Goal: Task Accomplishment & Management: Use online tool/utility

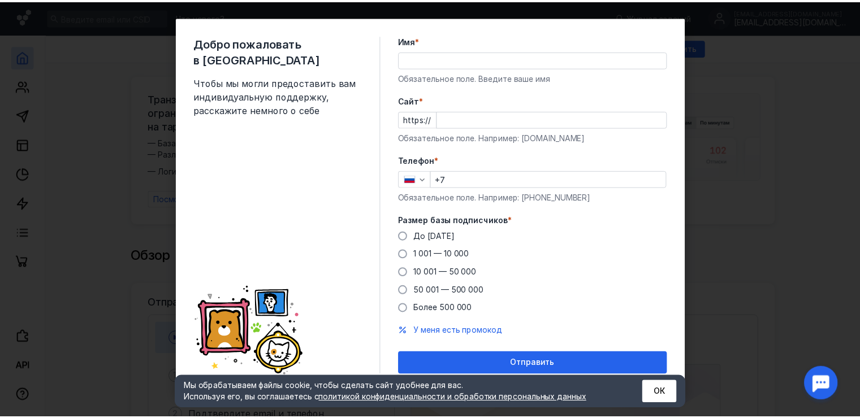
scroll to position [15, 0]
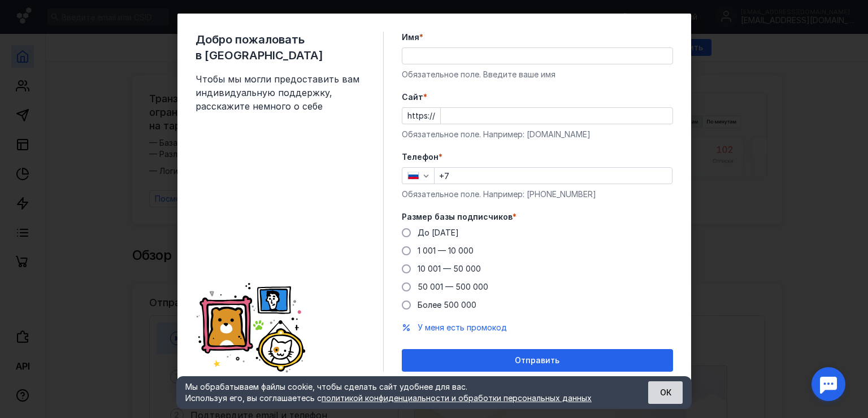
click at [661, 401] on button "ОК" at bounding box center [665, 393] width 34 height 23
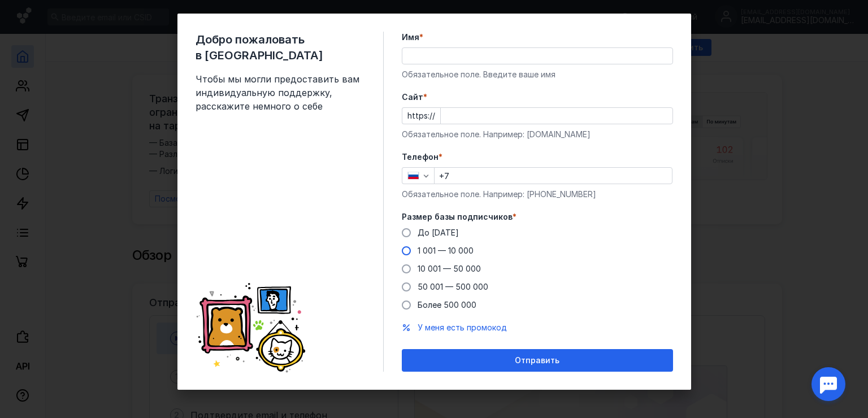
click at [418, 249] on span "1 001 — 10 000" at bounding box center [446, 251] width 56 height 10
click at [0, 0] on input "1 001 — 10 000" at bounding box center [0, 0] width 0 height 0
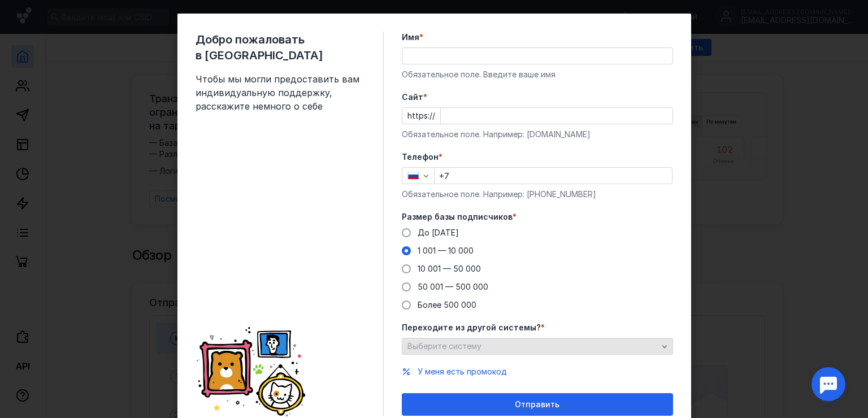
click at [543, 348] on div "Выберите систему" at bounding box center [533, 347] width 256 height 10
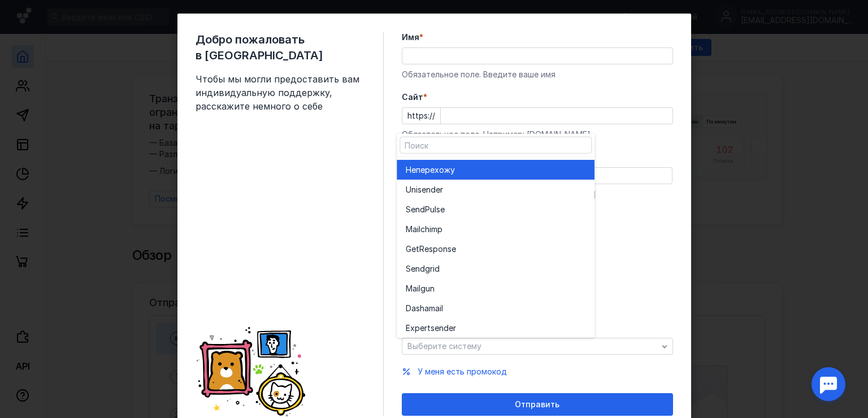
click at [494, 165] on div "Не перехожу" at bounding box center [496, 169] width 180 height 11
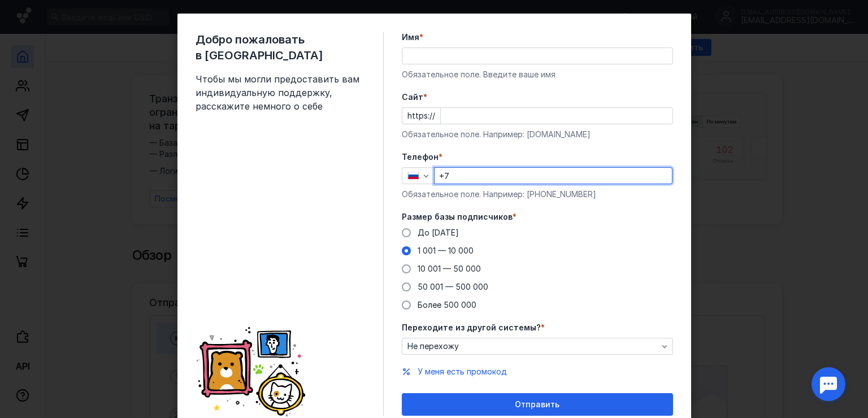
click at [460, 178] on input "+7" at bounding box center [553, 176] width 237 height 16
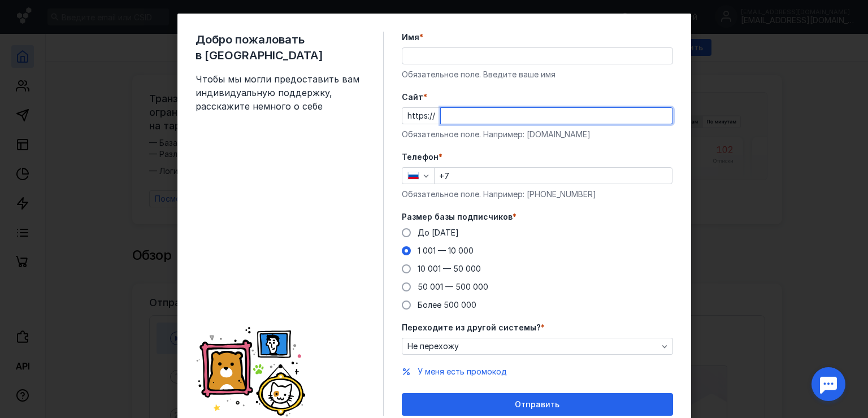
click at [458, 122] on input "Cайт *" at bounding box center [557, 116] width 232 height 16
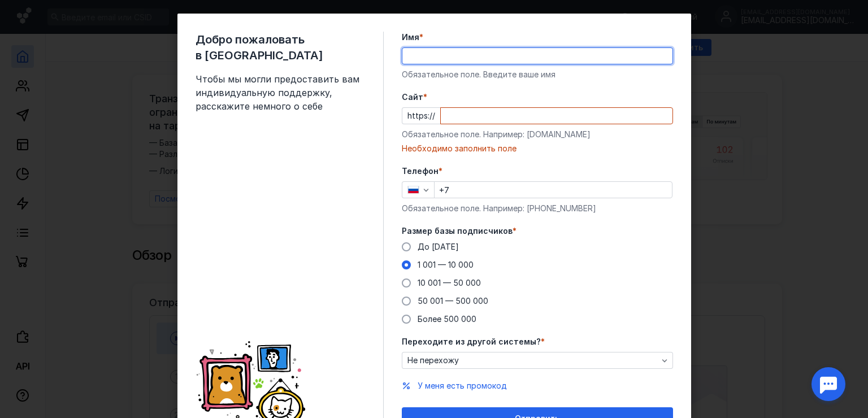
click at [422, 59] on input "Имя *" at bounding box center [538, 56] width 270 height 16
type input "H"
type input "Роман"
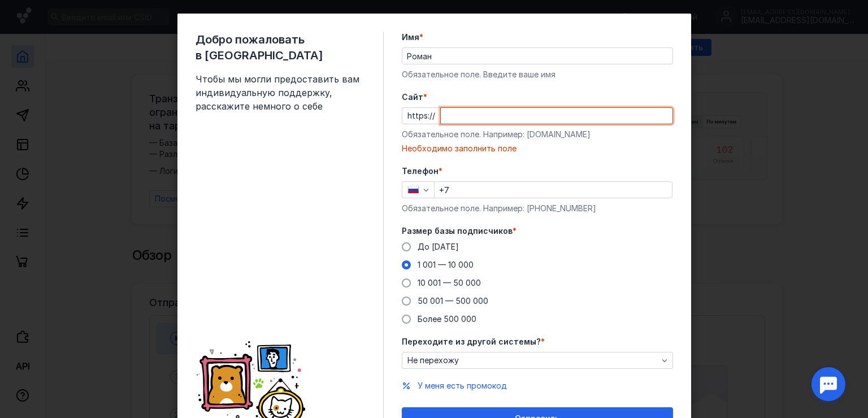
click at [512, 120] on input "Cайт *" at bounding box center [557, 116] width 232 height 16
paste input "[DOMAIN_NAME][URL]"
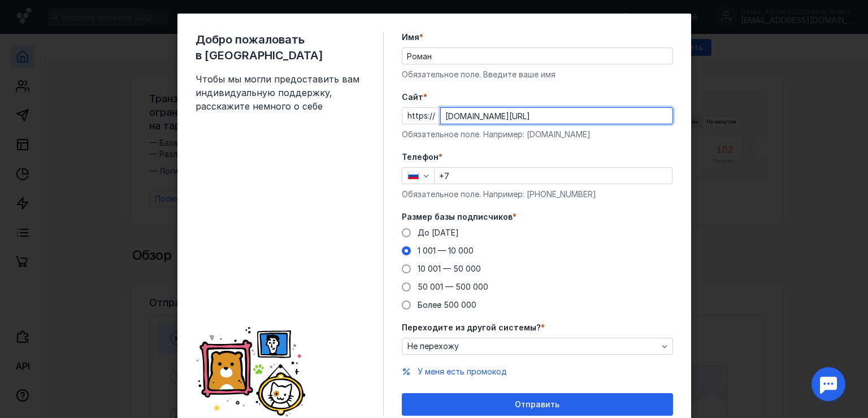
drag, startPoint x: 546, startPoint y: 120, endPoint x: 498, endPoint y: 120, distance: 48.1
click at [498, 120] on input "[DOMAIN_NAME][URL]" at bounding box center [557, 116] width 232 height 16
type input "[DOMAIN_NAME]"
click at [454, 170] on input "+7" at bounding box center [553, 176] width 237 height 16
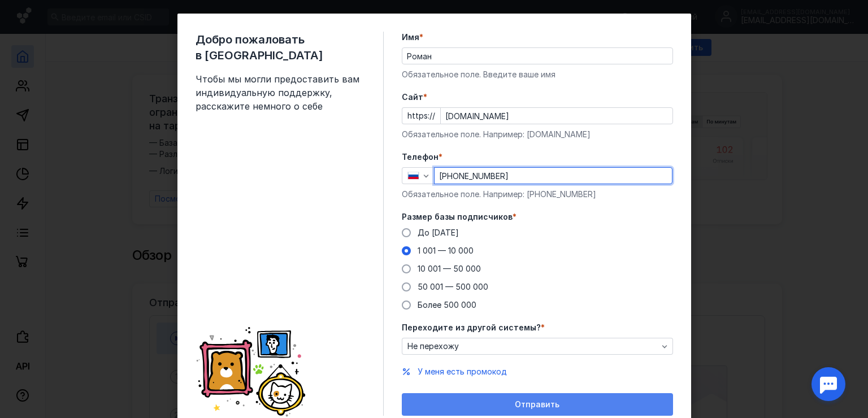
type input "[PHONE_NUMBER]"
click at [584, 404] on div "Отправить" at bounding box center [538, 405] width 260 height 10
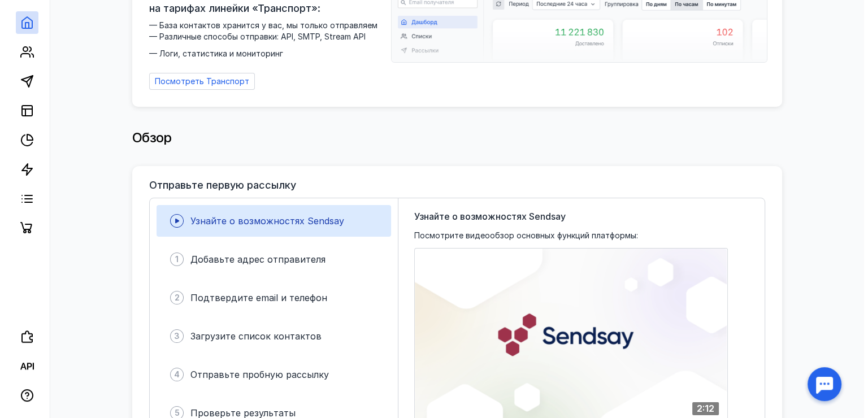
scroll to position [132, 0]
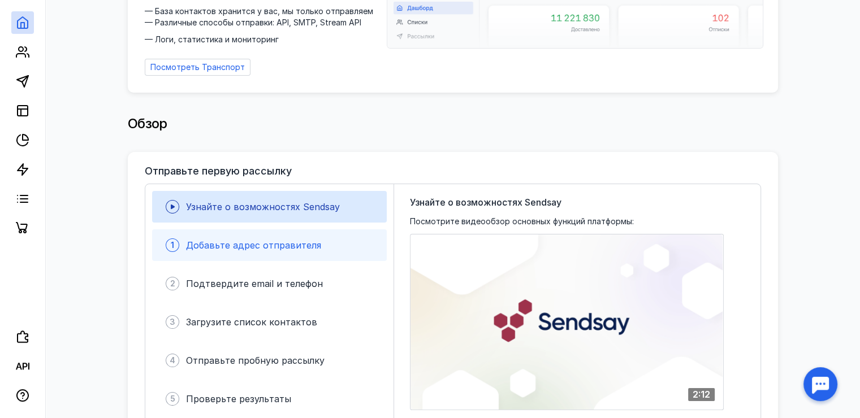
click at [320, 233] on div "1 Добавьте адрес отправителя" at bounding box center [269, 246] width 235 height 32
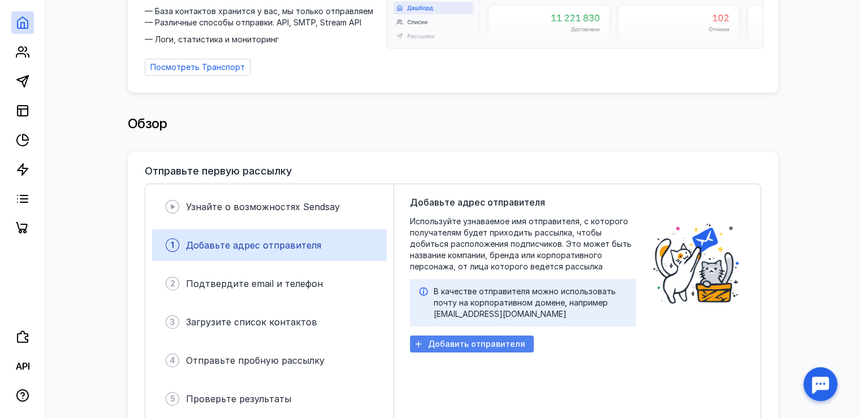
click at [465, 340] on span "Добавить отправителя" at bounding box center [476, 345] width 97 height 10
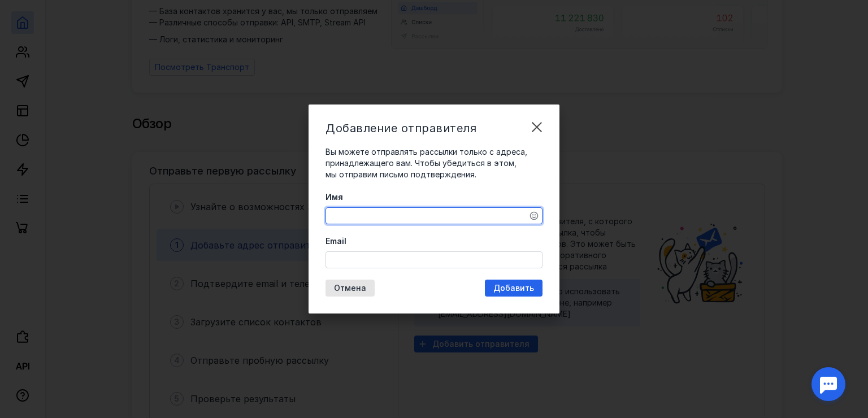
click at [418, 221] on textarea "Имя" at bounding box center [434, 216] width 216 height 16
type textarea "[PERSON_NAME]"
click at [384, 263] on input "Email" at bounding box center [434, 260] width 216 height 16
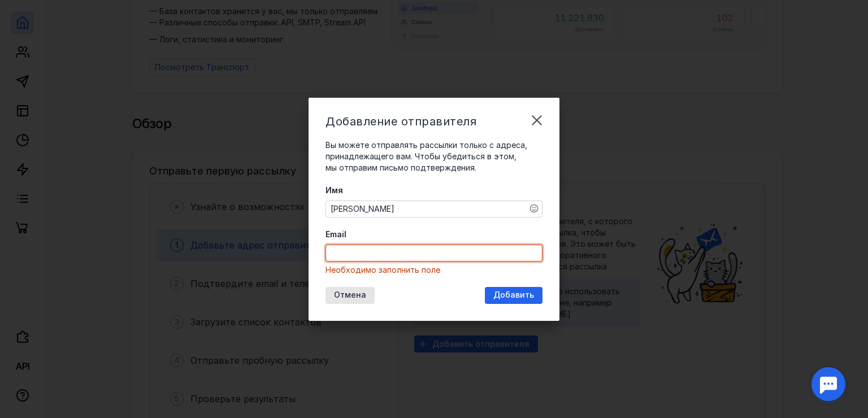
paste input "[EMAIL_ADDRESS][DOMAIN_NAME]"
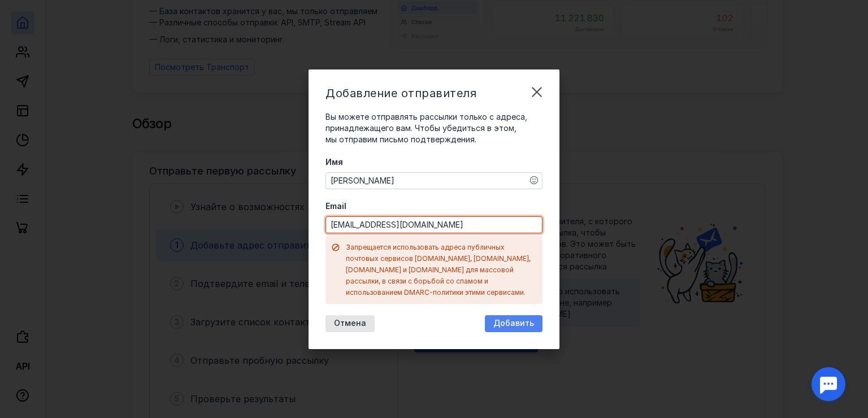
type input "[EMAIL_ADDRESS][DOMAIN_NAME]"
click at [503, 321] on span "Добавить" at bounding box center [514, 324] width 41 height 10
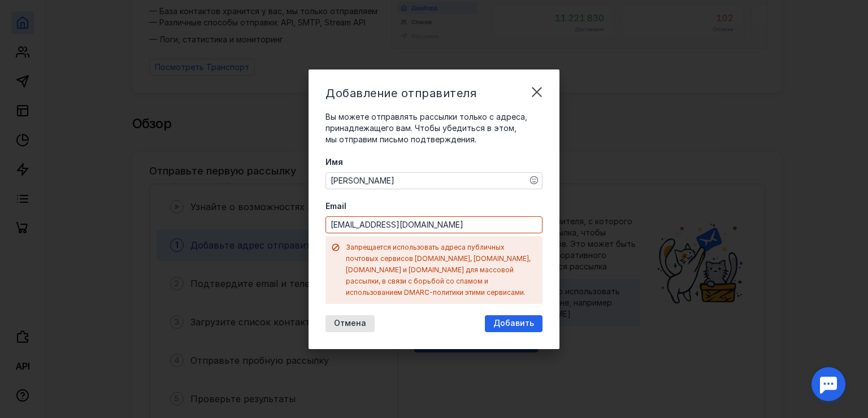
click at [442, 230] on input "[EMAIL_ADDRESS][DOMAIN_NAME]" at bounding box center [434, 225] width 216 height 16
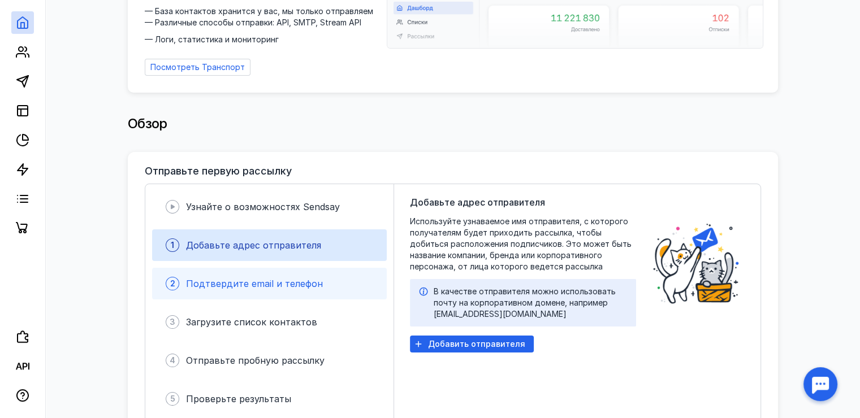
click at [367, 274] on div "2 Подтвердите email и телефон" at bounding box center [269, 284] width 235 height 32
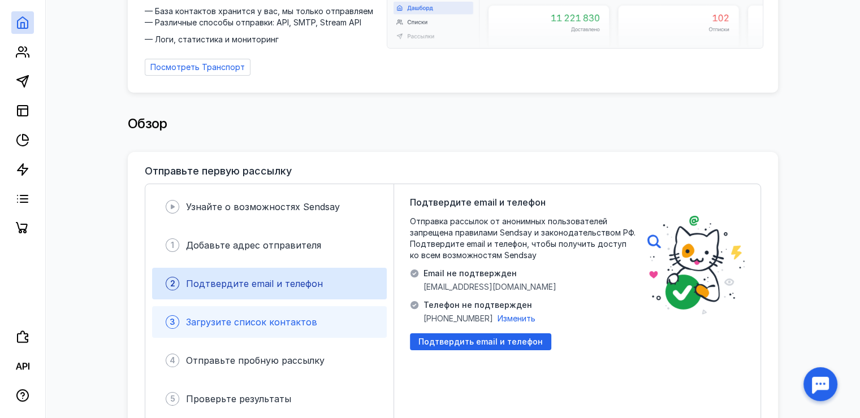
click at [251, 325] on div "3 Загрузите список контактов" at bounding box center [269, 322] width 235 height 32
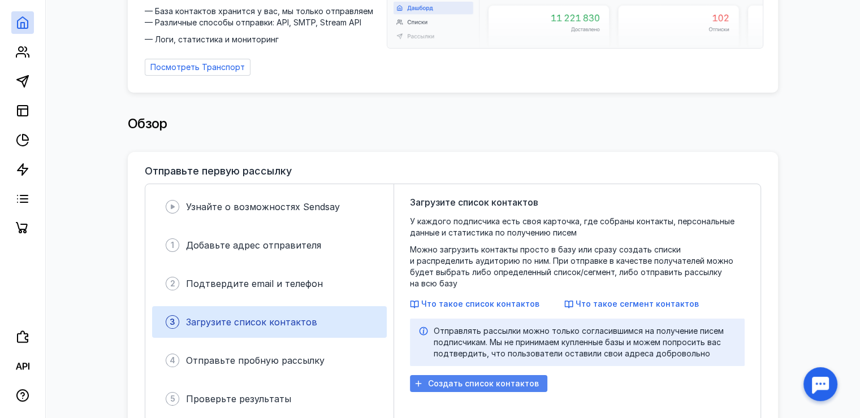
click at [455, 379] on span "Создать список контактов" at bounding box center [483, 384] width 111 height 10
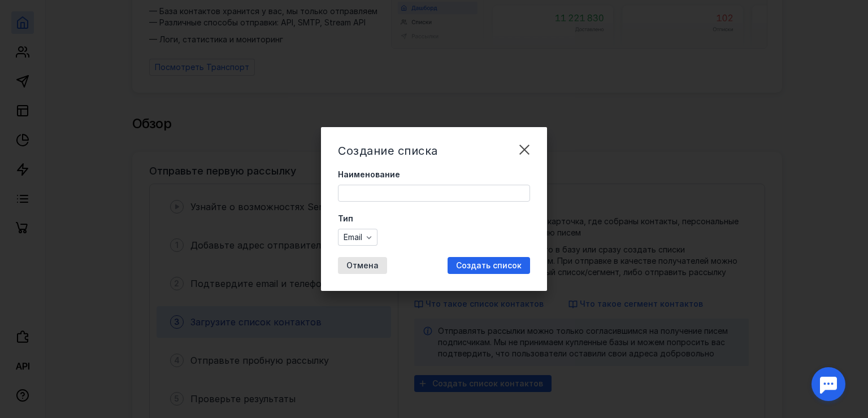
click at [380, 196] on input "Наименование" at bounding box center [434, 193] width 191 height 16
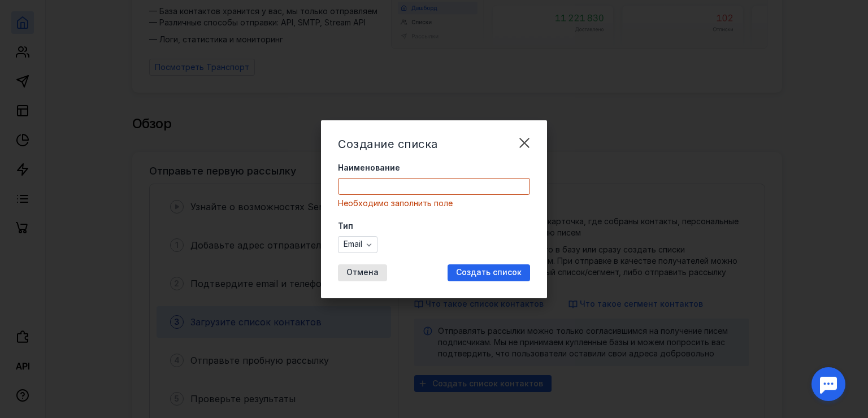
click at [365, 232] on div "Тип Email" at bounding box center [434, 236] width 192 height 33
click at [369, 251] on div "Email" at bounding box center [358, 244] width 40 height 17
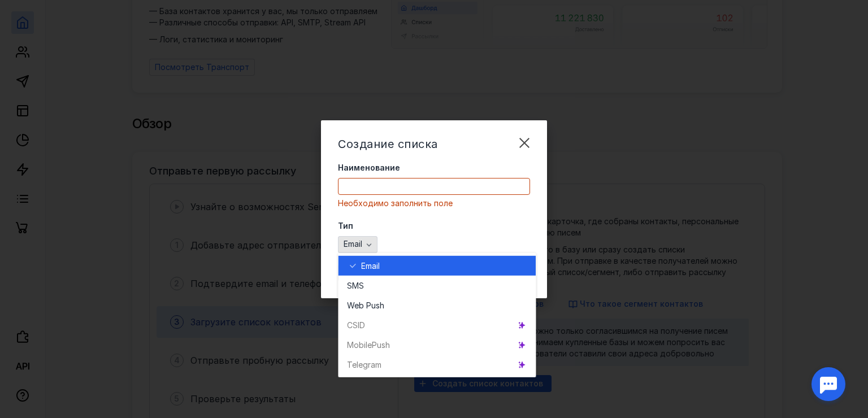
click at [367, 247] on icon "button" at bounding box center [369, 244] width 9 height 9
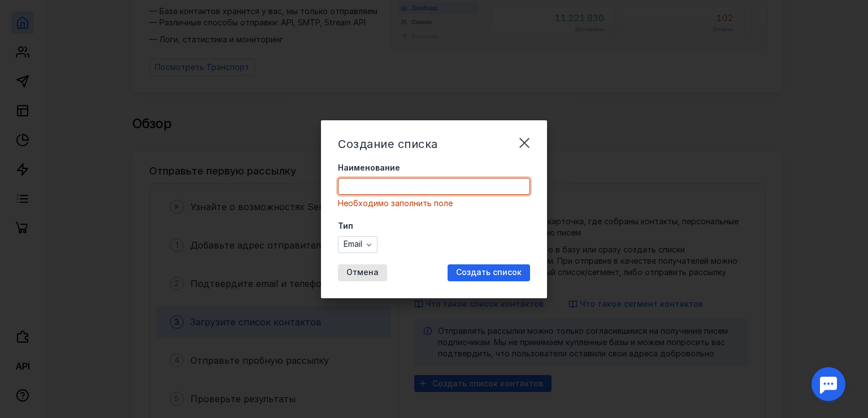
click at [397, 184] on input "Наименование" at bounding box center [434, 187] width 191 height 16
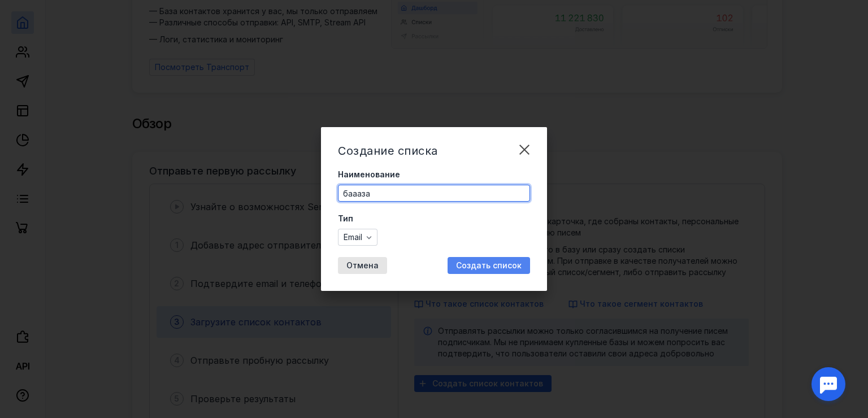
type input "баааза"
click at [481, 267] on span "Создать список" at bounding box center [489, 266] width 66 height 10
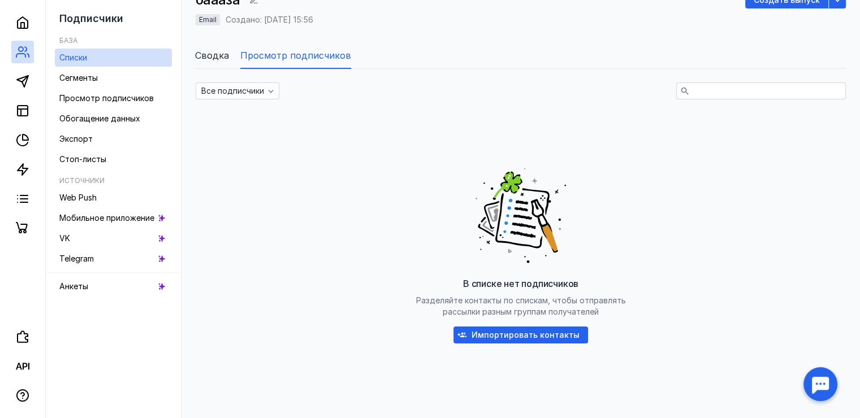
scroll to position [137, 0]
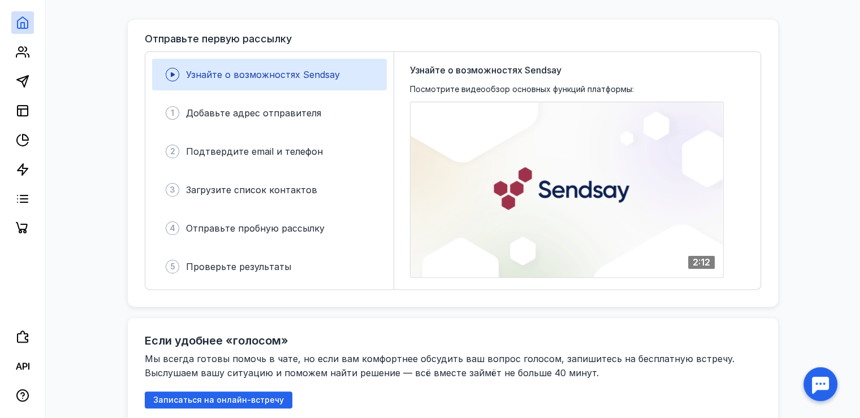
scroll to position [396, 0]
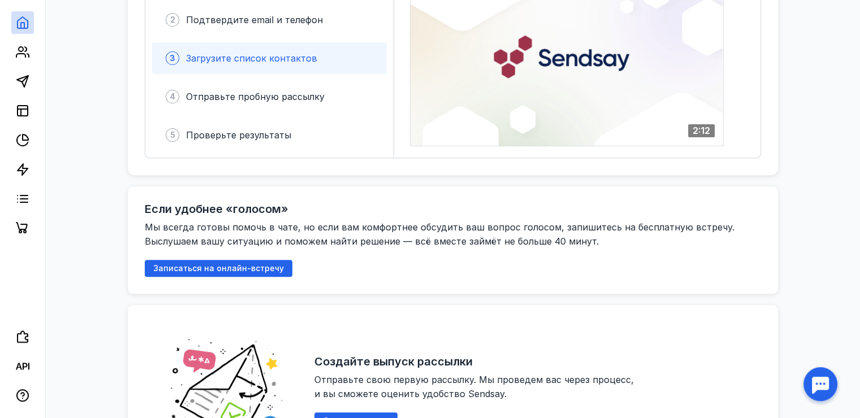
click at [263, 51] on div "Загрузите список контактов" at bounding box center [251, 58] width 131 height 14
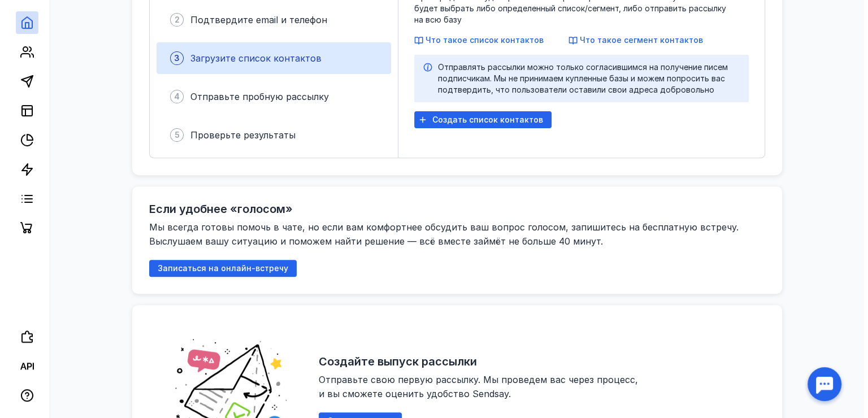
scroll to position [264, 0]
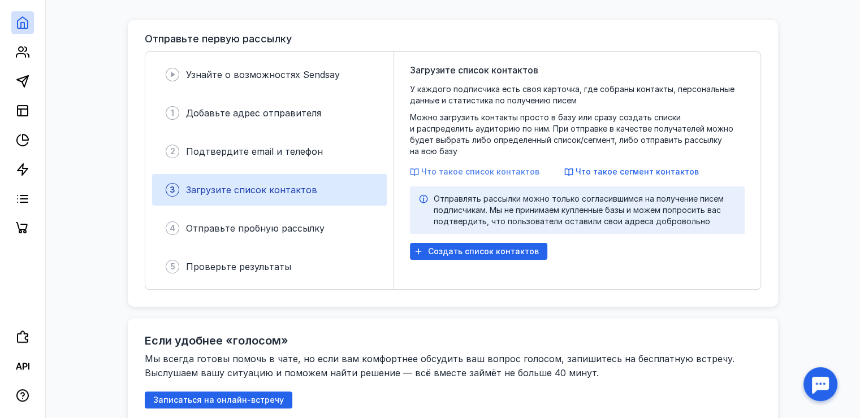
click at [505, 167] on span "Что такое список контактов" at bounding box center [480, 172] width 118 height 10
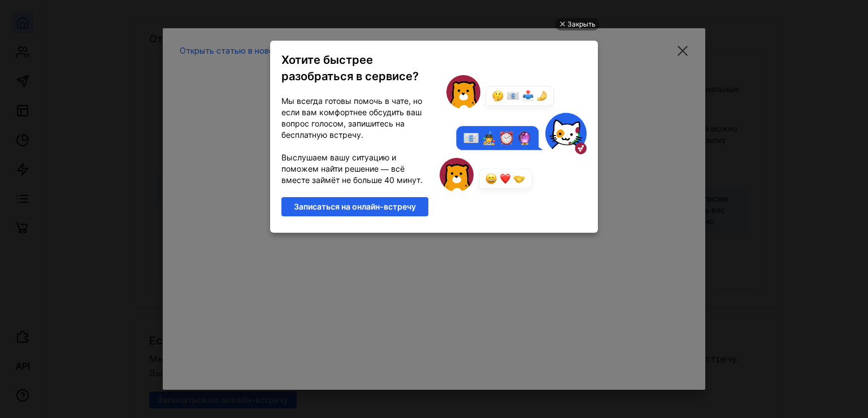
scroll to position [0, 0]
click at [584, 20] on div "Закрыть" at bounding box center [582, 24] width 28 height 12
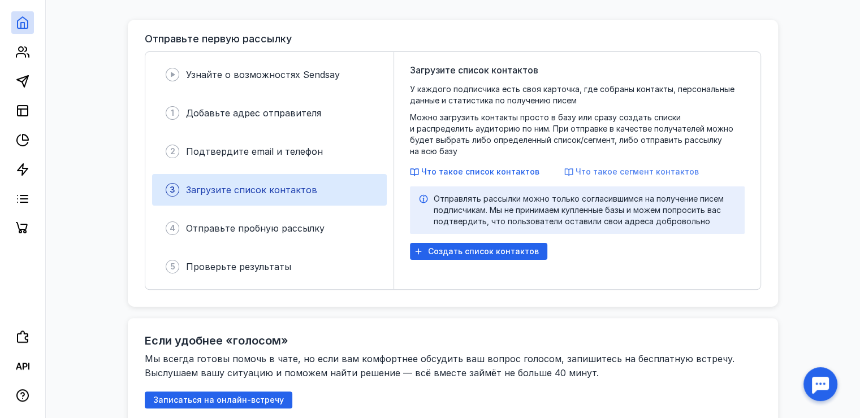
click at [626, 167] on span "Что такое сегмент контактов" at bounding box center [637, 172] width 123 height 10
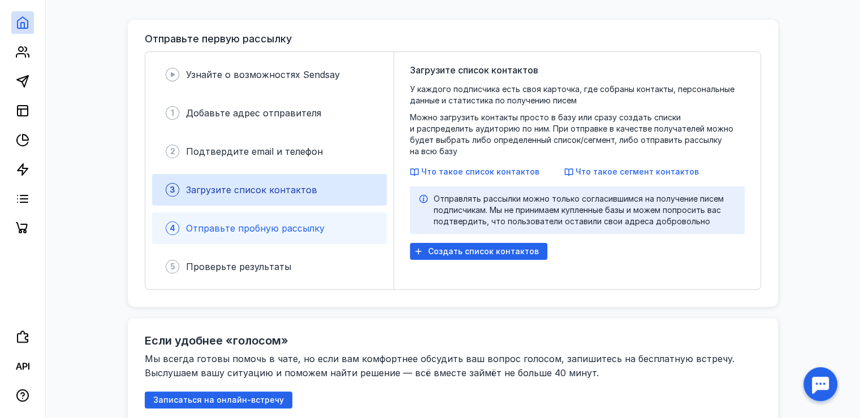
click at [257, 213] on div "4 Отправьте пробную рассылку" at bounding box center [269, 229] width 235 height 32
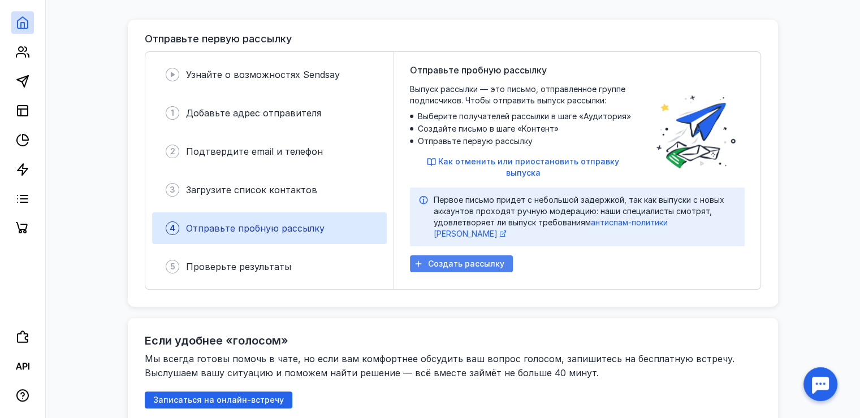
click at [465, 259] on span "Создать рассылку" at bounding box center [466, 264] width 76 height 10
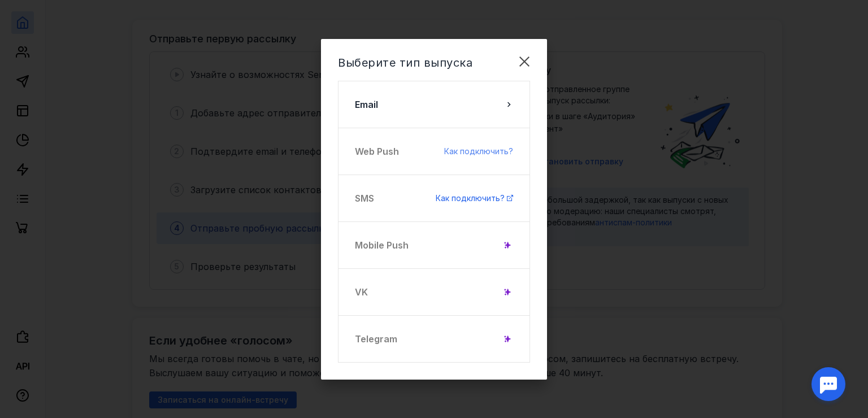
click at [449, 150] on span "Как подключить?" at bounding box center [478, 151] width 69 height 10
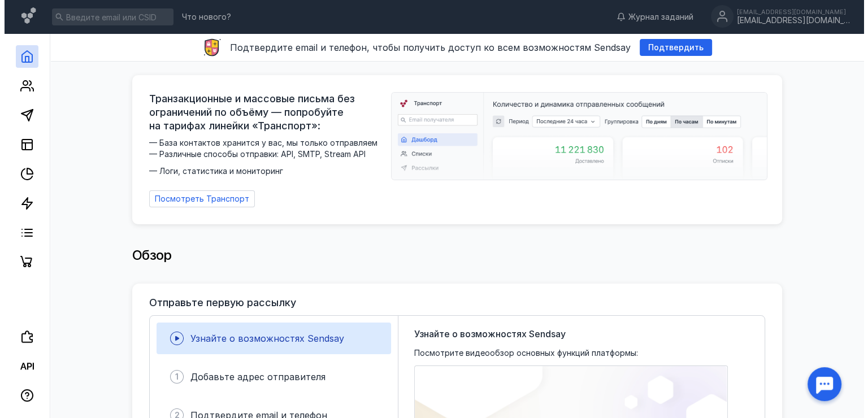
scroll to position [264, 0]
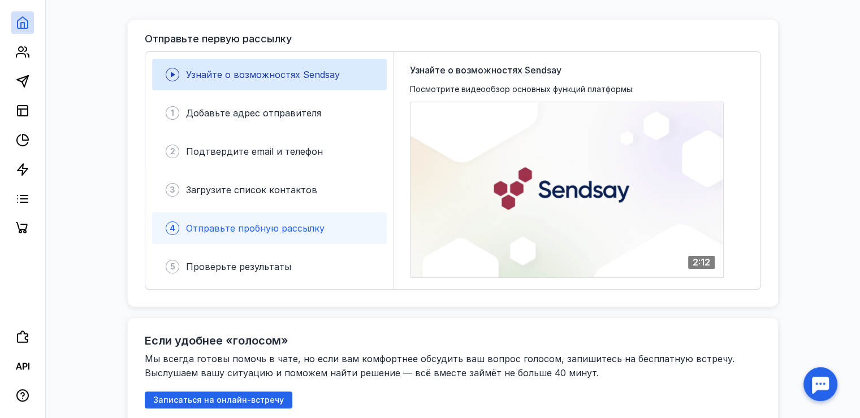
click at [323, 214] on div "4 Отправьте пробную рассылку" at bounding box center [269, 229] width 235 height 32
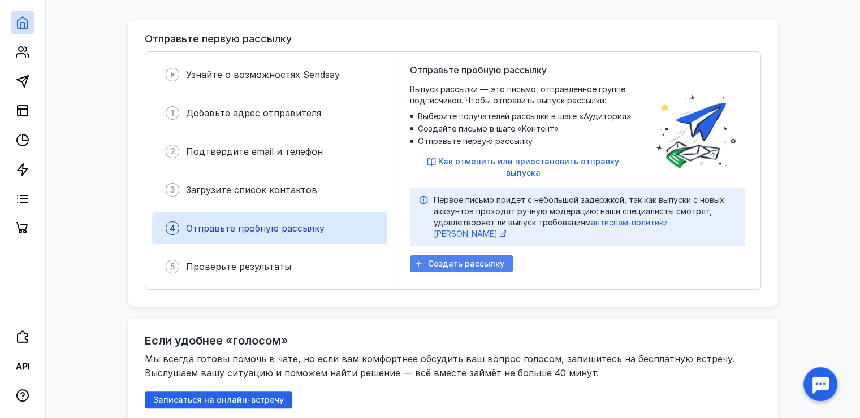
click at [462, 256] on div "Создать рассылку" at bounding box center [461, 264] width 103 height 17
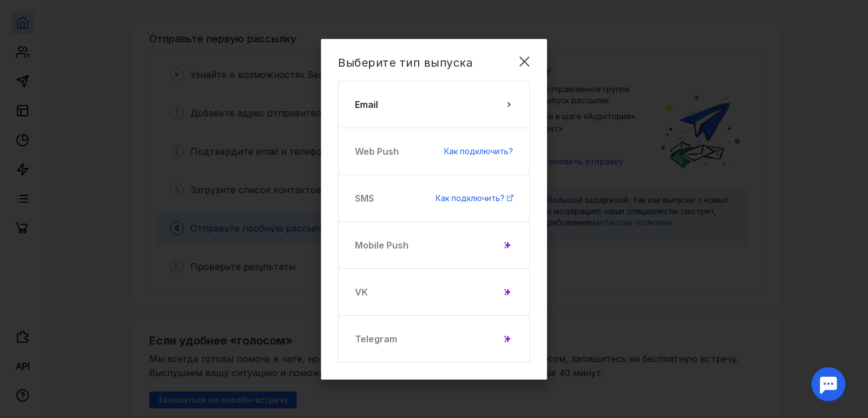
click at [484, 345] on div "Telegram" at bounding box center [434, 338] width 192 height 47
click at [502, 337] on div at bounding box center [507, 339] width 11 height 11
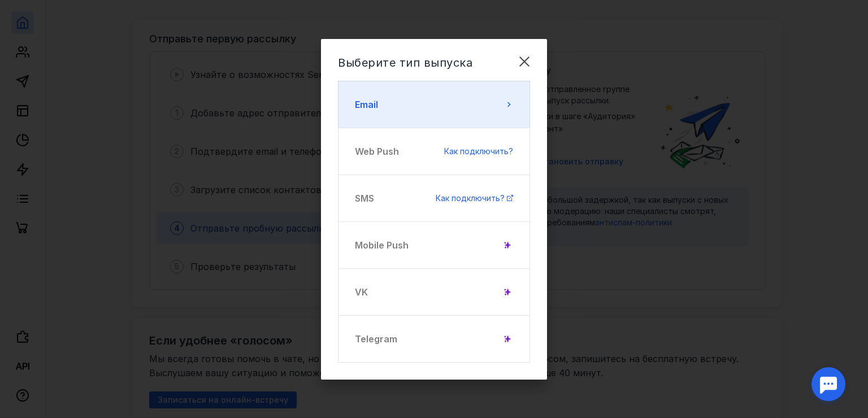
click at [490, 110] on button "Email" at bounding box center [434, 104] width 192 height 47
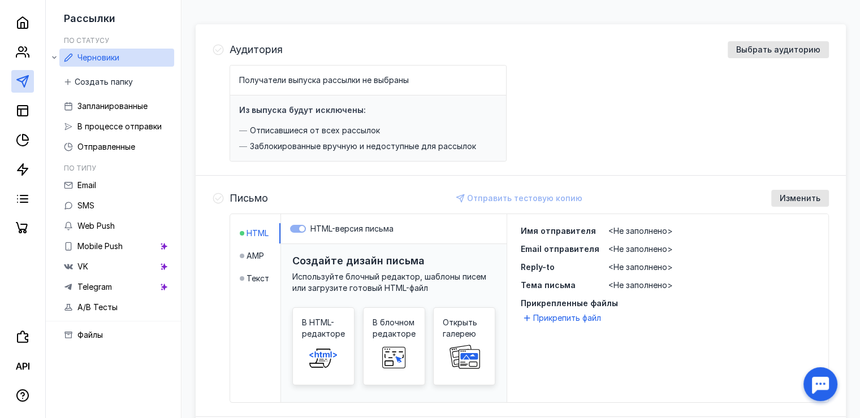
scroll to position [132, 0]
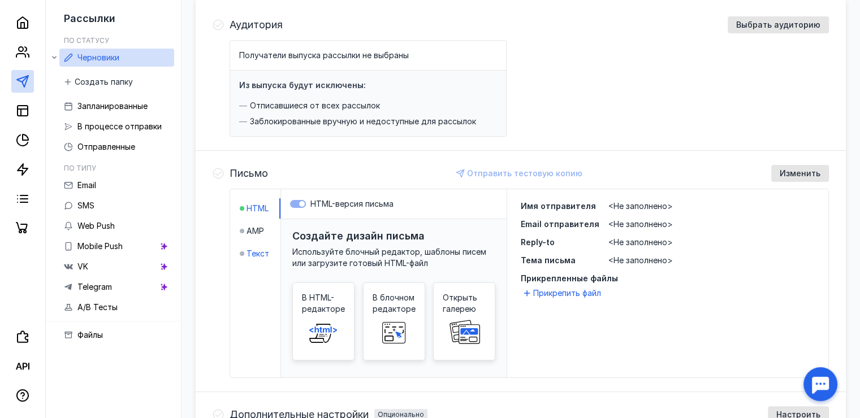
click at [265, 252] on span "Текст" at bounding box center [257, 253] width 23 height 11
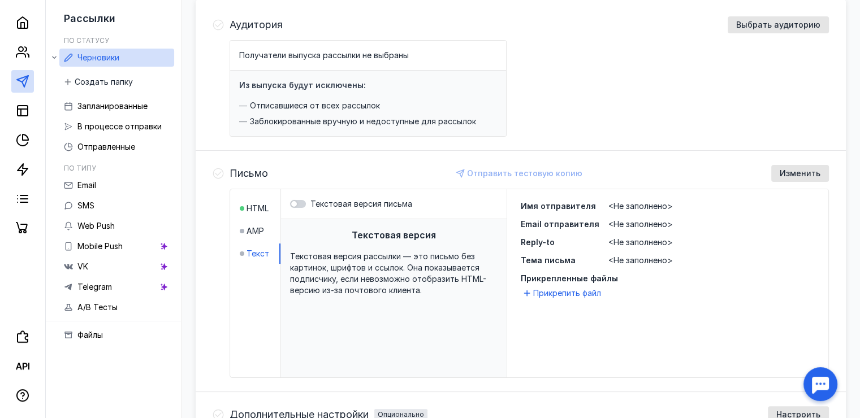
scroll to position [263, 0]
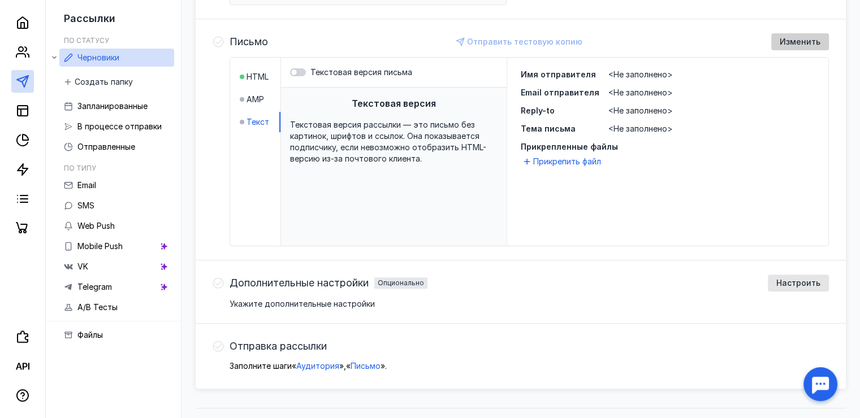
click at [791, 41] on span "Изменить" at bounding box center [800, 42] width 41 height 10
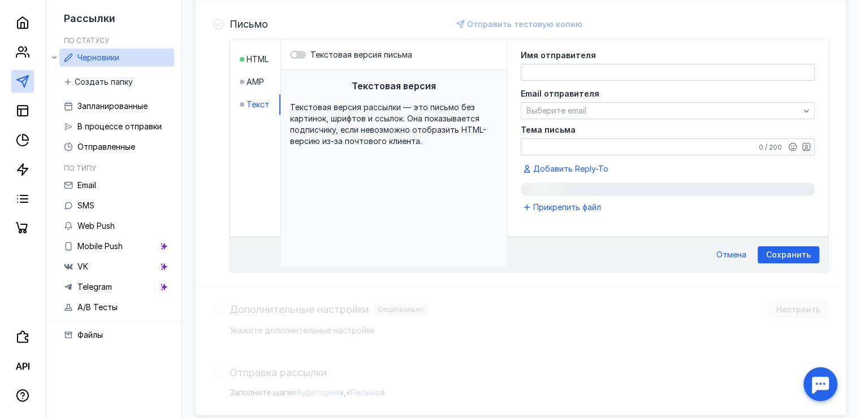
scroll to position [282, 0]
click at [588, 72] on textarea at bounding box center [667, 72] width 293 height 16
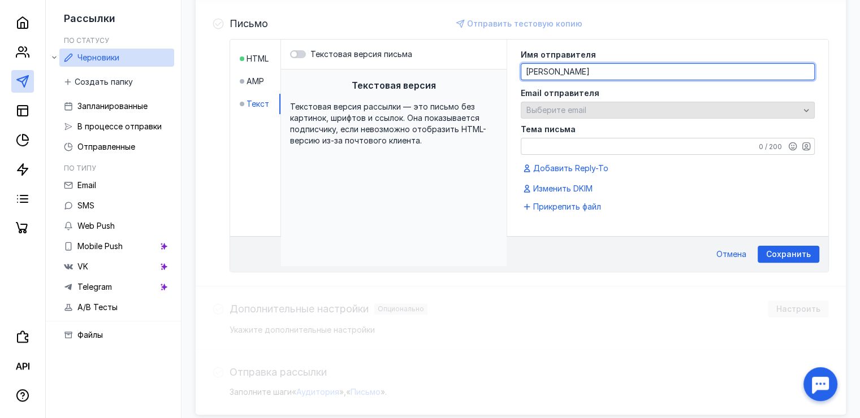
type textarea "[PERSON_NAME]"
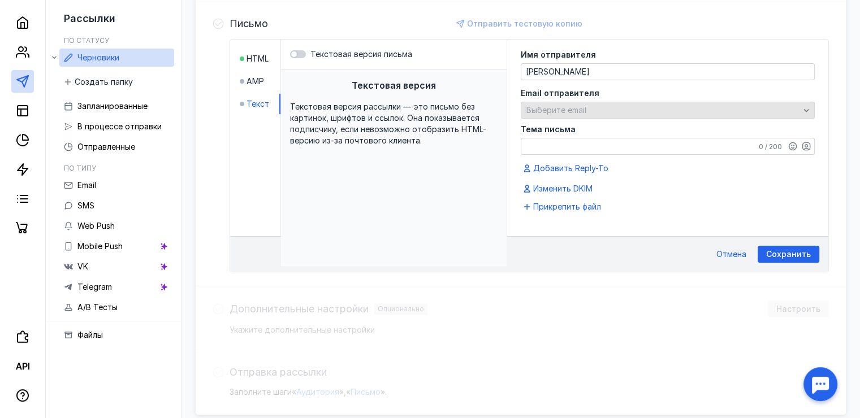
click at [591, 107] on div "Выберите email" at bounding box center [663, 111] width 279 height 10
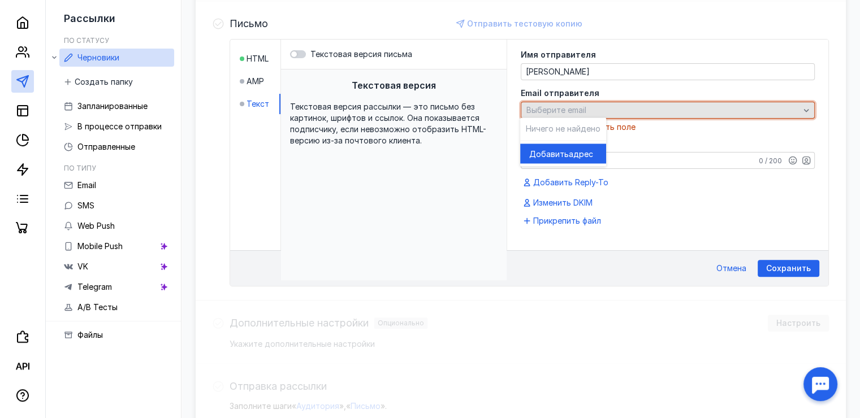
click at [618, 109] on div "Выберите email" at bounding box center [663, 111] width 279 height 10
click at [604, 106] on div "Выберите email" at bounding box center [663, 111] width 279 height 10
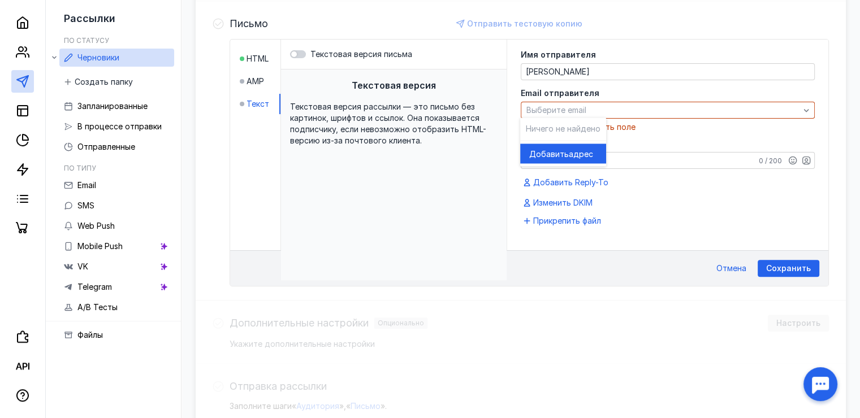
click at [574, 154] on span "адрес" at bounding box center [581, 153] width 24 height 11
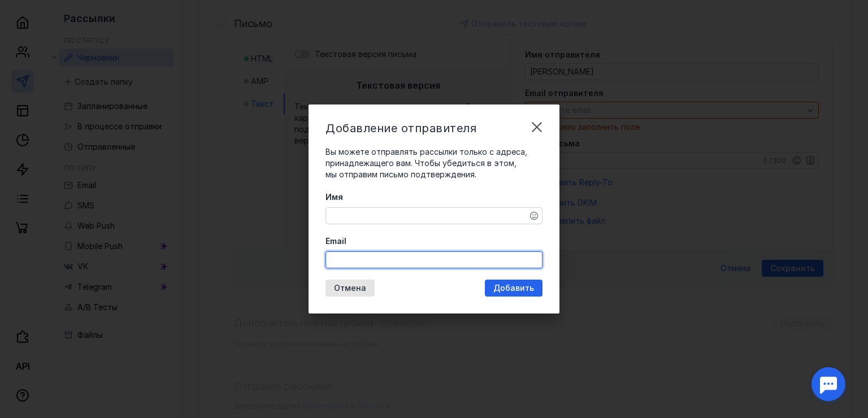
click at [382, 265] on input "Email" at bounding box center [434, 260] width 216 height 16
paste input "[EMAIL_ADDRESS][DOMAIN_NAME]"
type input "[EMAIL_ADDRESS][DOMAIN_NAME]"
click at [409, 219] on div "Имя Email [EMAIL_ADDRESS][DOMAIN_NAME]" at bounding box center [434, 230] width 217 height 77
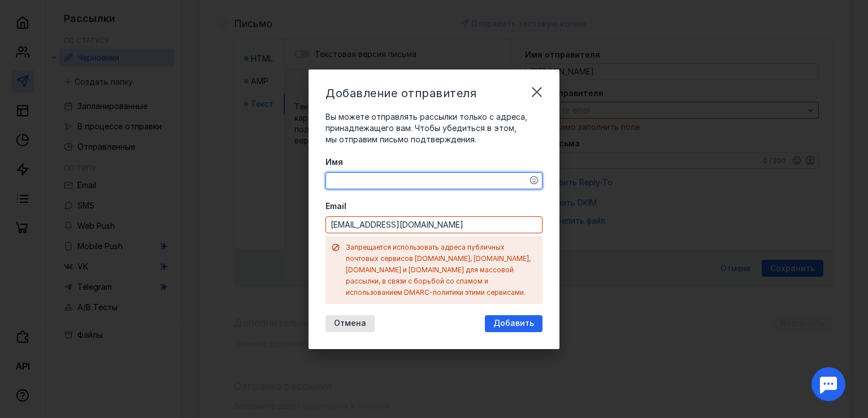
click at [421, 179] on textarea "Имя" at bounding box center [434, 181] width 216 height 16
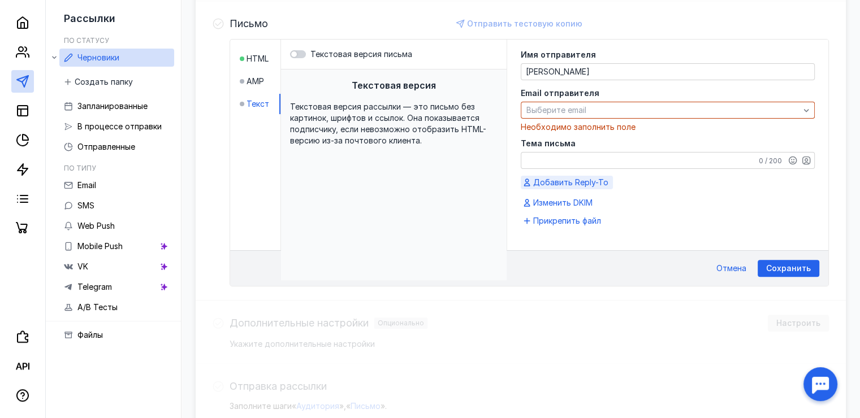
click at [552, 179] on span "Добавить Reply-To" at bounding box center [570, 182] width 75 height 11
